Goal: Task Accomplishment & Management: Use online tool/utility

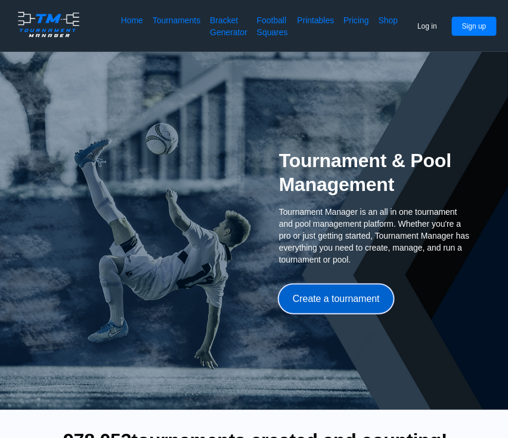
click at [340, 302] on button "Create a tournament" at bounding box center [336, 299] width 115 height 29
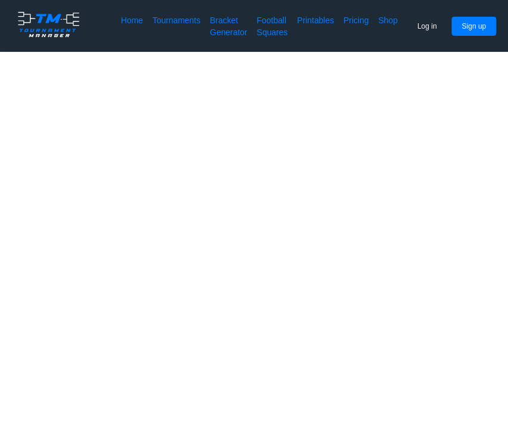
click at [439, 128] on section at bounding box center [255, 249] width 511 height 394
